Goal: Transaction & Acquisition: Purchase product/service

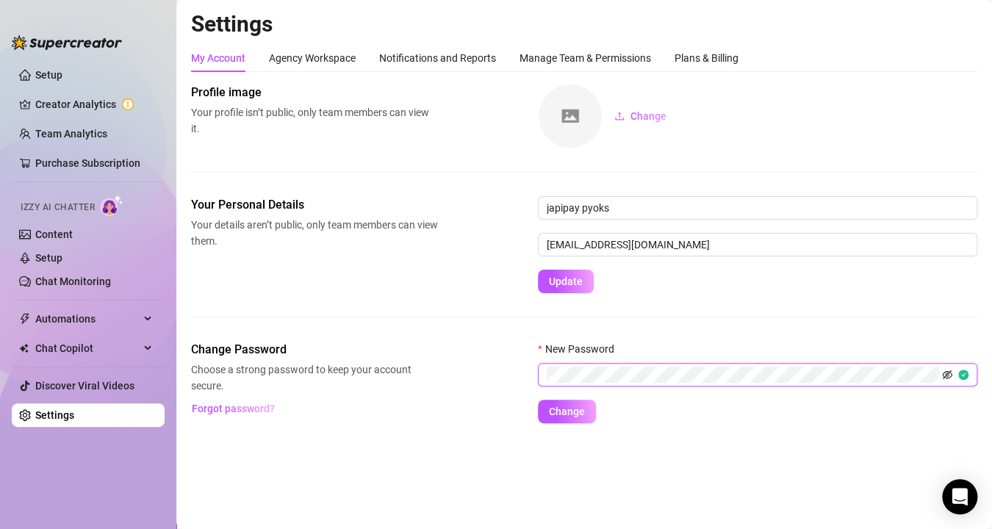
click at [946, 372] on icon "eye-invisible" at bounding box center [947, 375] width 10 height 10
click at [586, 408] on button "Change" at bounding box center [567, 412] width 58 height 24
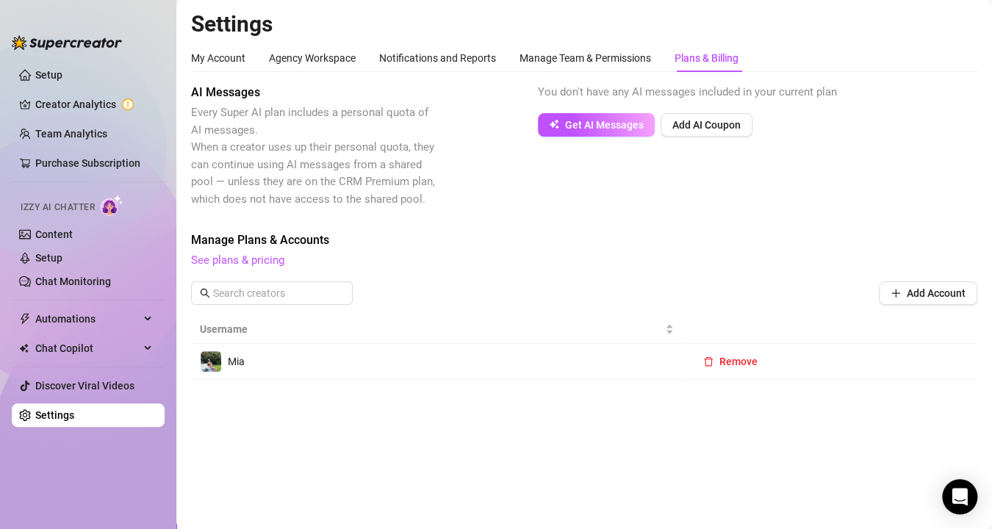
click at [276, 269] on span "See plans & pricing" at bounding box center [584, 261] width 786 height 18
click at [256, 257] on link "See plans & pricing" at bounding box center [237, 259] width 93 height 13
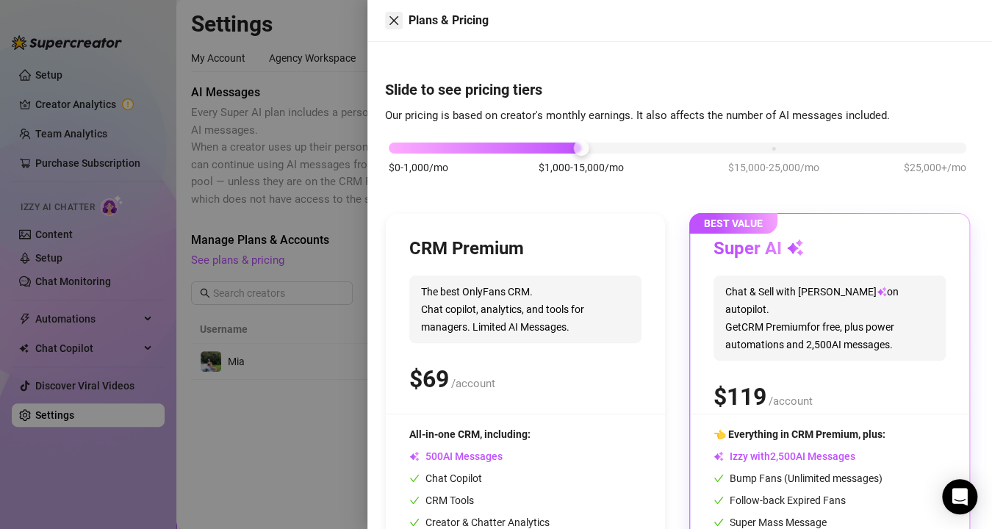
click at [399, 18] on icon "close" at bounding box center [394, 21] width 12 height 12
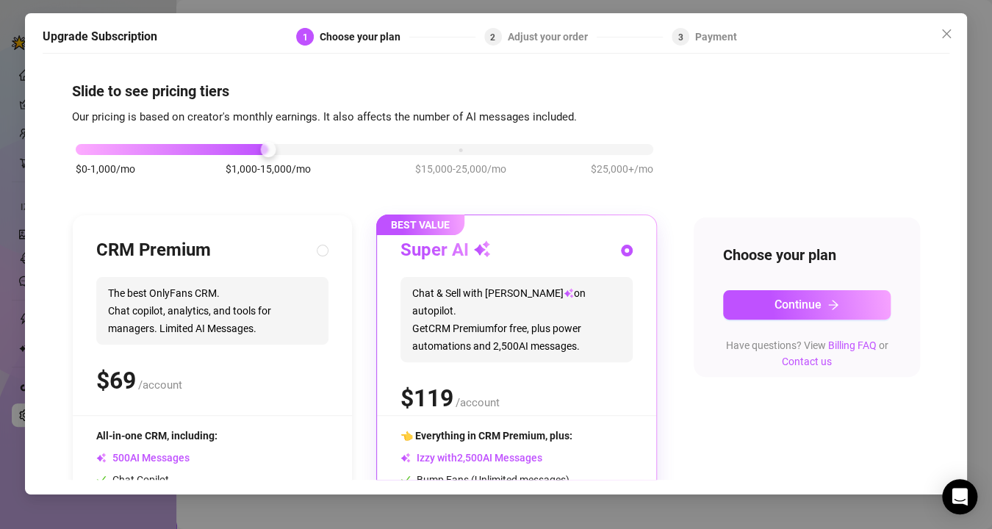
click at [233, 239] on div "CRM Premium" at bounding box center [212, 251] width 232 height 24
radio input "true"
radio input "false"
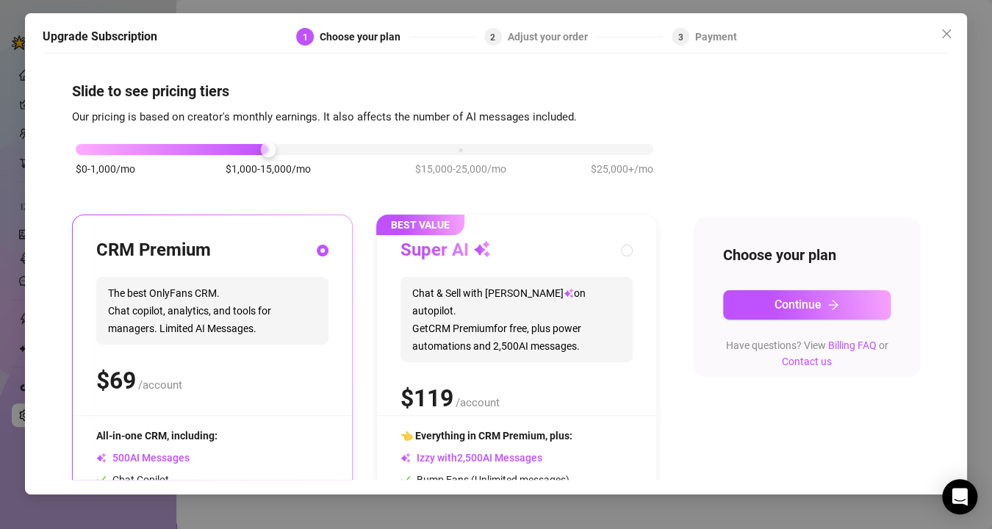
click at [550, 292] on span "Chat & Sell with Izzy on autopilot. Get CRM Premium for free, plus power automa…" at bounding box center [516, 319] width 232 height 85
radio input "false"
radio input "true"
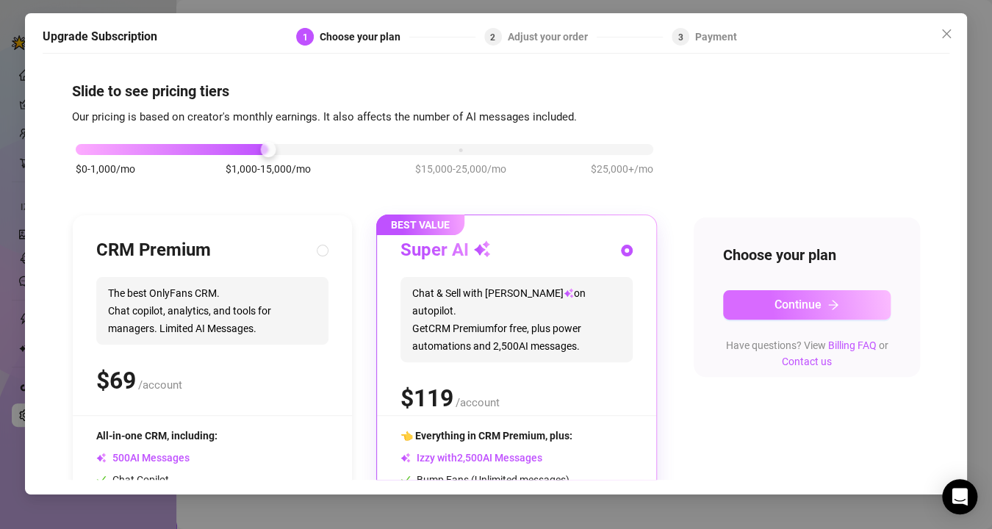
click at [776, 311] on span "Continue" at bounding box center [797, 305] width 47 height 14
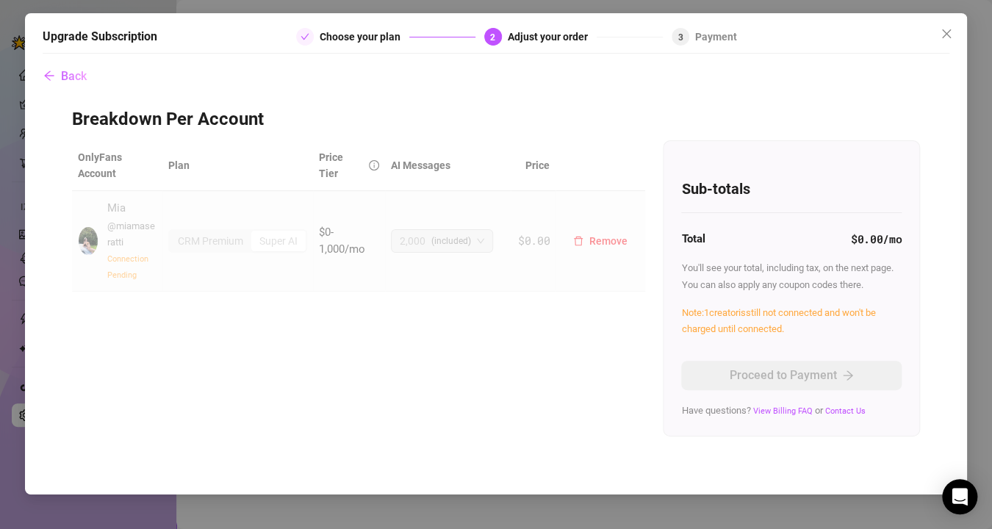
click at [120, 258] on span "Connection Pending" at bounding box center [127, 267] width 41 height 26
click at [70, 73] on span "Back" at bounding box center [74, 76] width 26 height 14
click at [65, 73] on div "Back Breakdown Per Account OnlyFans Account Plan Price Tier AI Messages Price M…" at bounding box center [496, 270] width 907 height 419
click at [62, 82] on div "Back Breakdown Per Account OnlyFans Account Plan Price Tier AI Messages Price M…" at bounding box center [496, 270] width 907 height 419
click at [54, 80] on div "Back Breakdown Per Account OnlyFans Account Plan Price Tier AI Messages Price M…" at bounding box center [496, 270] width 907 height 419
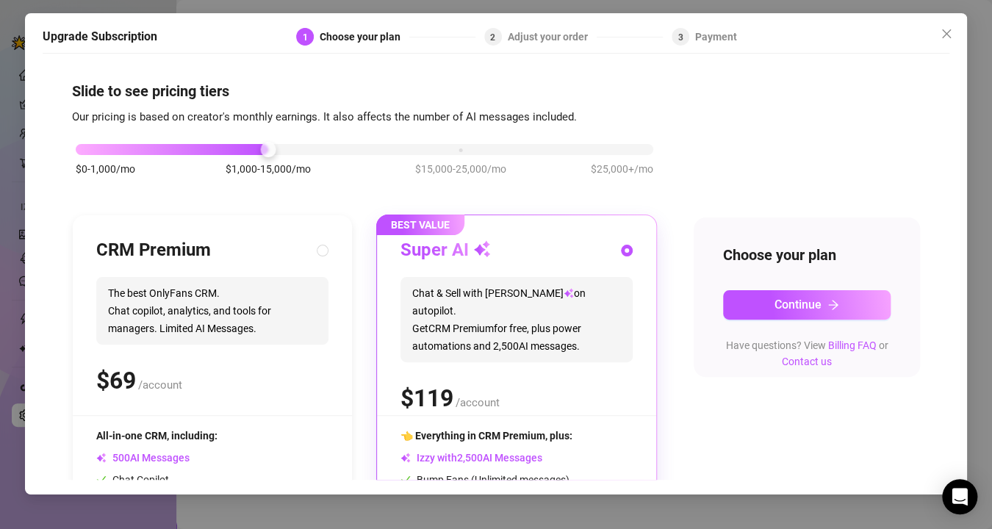
click at [66, 77] on div "Slide to see pricing tiers Our pricing is based on creator's monthly earnings. …" at bounding box center [496, 270] width 907 height 419
click at [951, 31] on icon "close" at bounding box center [946, 34] width 12 height 12
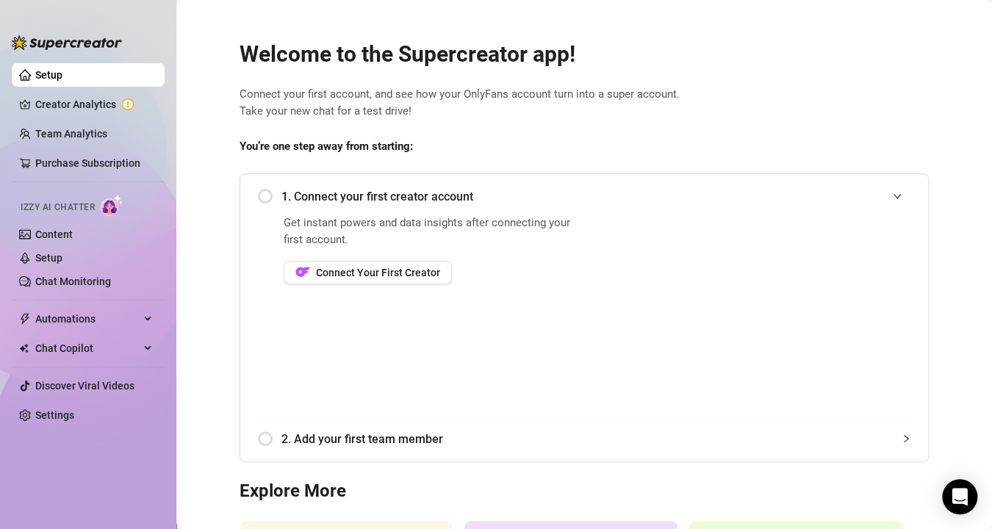
click at [259, 190] on div "1. Connect your first creator account" at bounding box center [584, 197] width 652 height 36
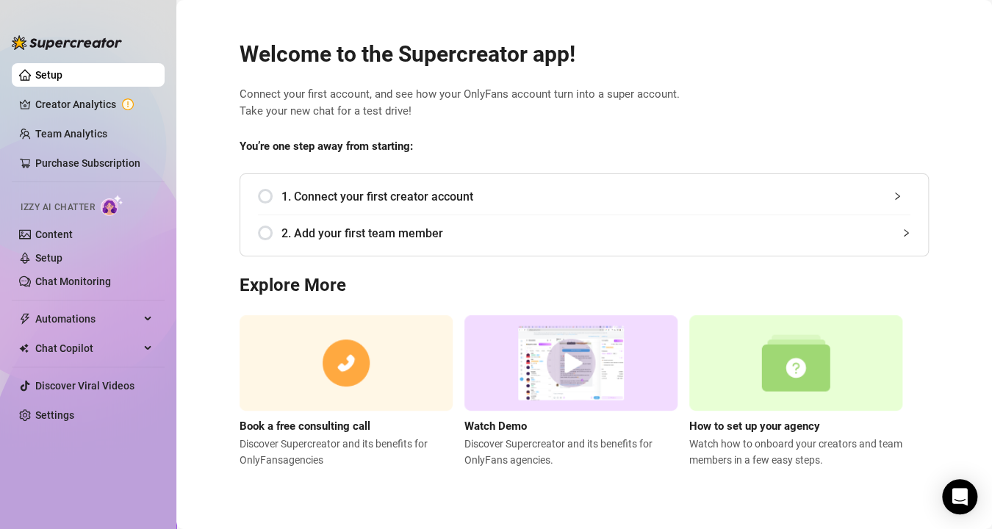
click at [287, 205] on div "1. Connect your first creator account" at bounding box center [584, 197] width 652 height 36
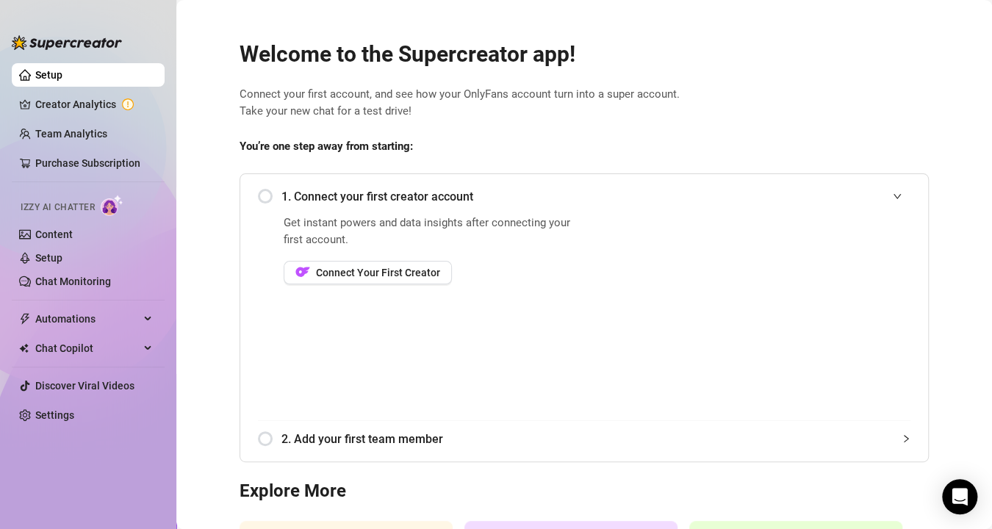
click at [259, 198] on div "1. Connect your first creator account" at bounding box center [584, 197] width 652 height 36
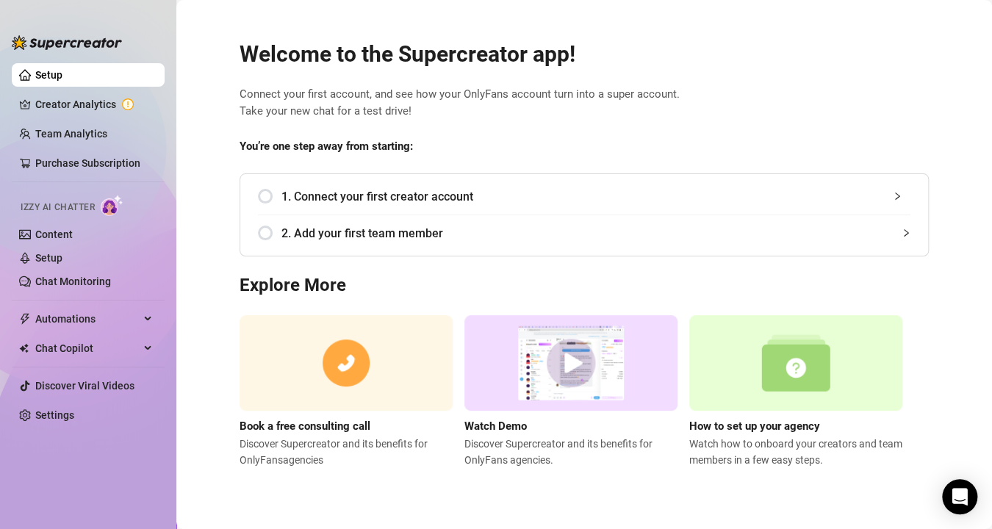
click at [335, 234] on span "2. Add your first team member" at bounding box center [595, 233] width 629 height 18
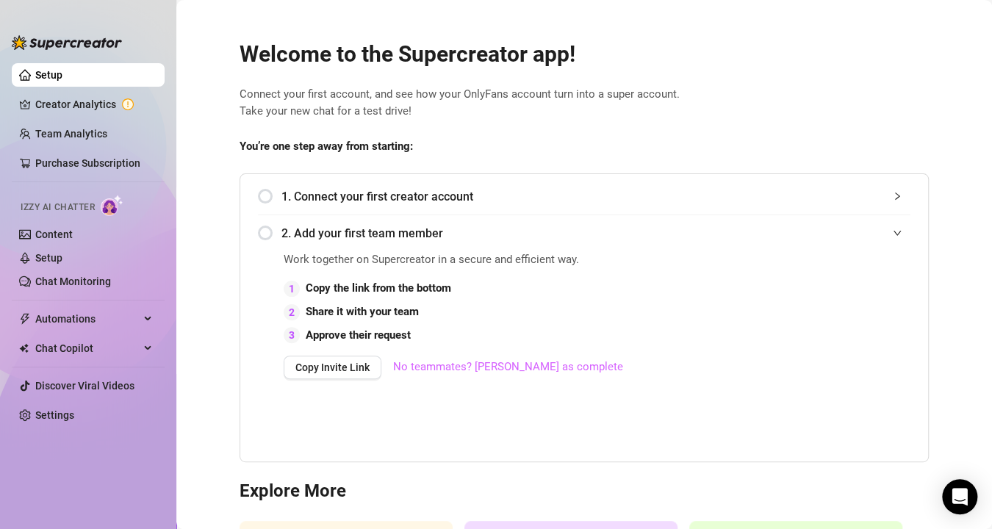
click at [492, 368] on link "No teammates? [PERSON_NAME] as complete" at bounding box center [508, 368] width 230 height 18
click at [791, 204] on span "1. Connect your first creator account" at bounding box center [595, 196] width 629 height 18
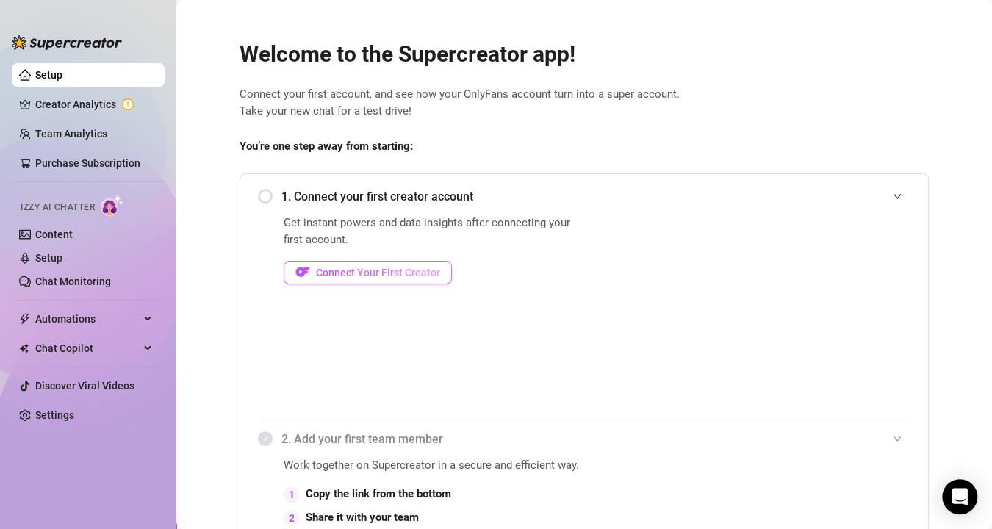
click at [368, 274] on span "Connect Your First Creator" at bounding box center [378, 273] width 124 height 12
